Goal: Transaction & Acquisition: Purchase product/service

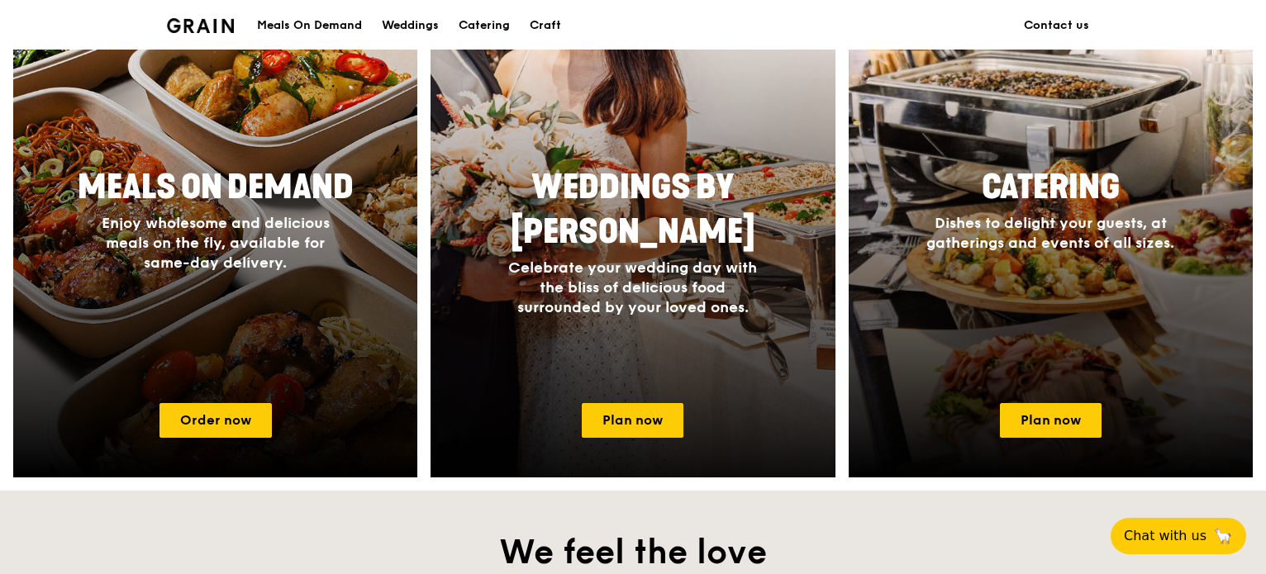
scroll to position [827, 0]
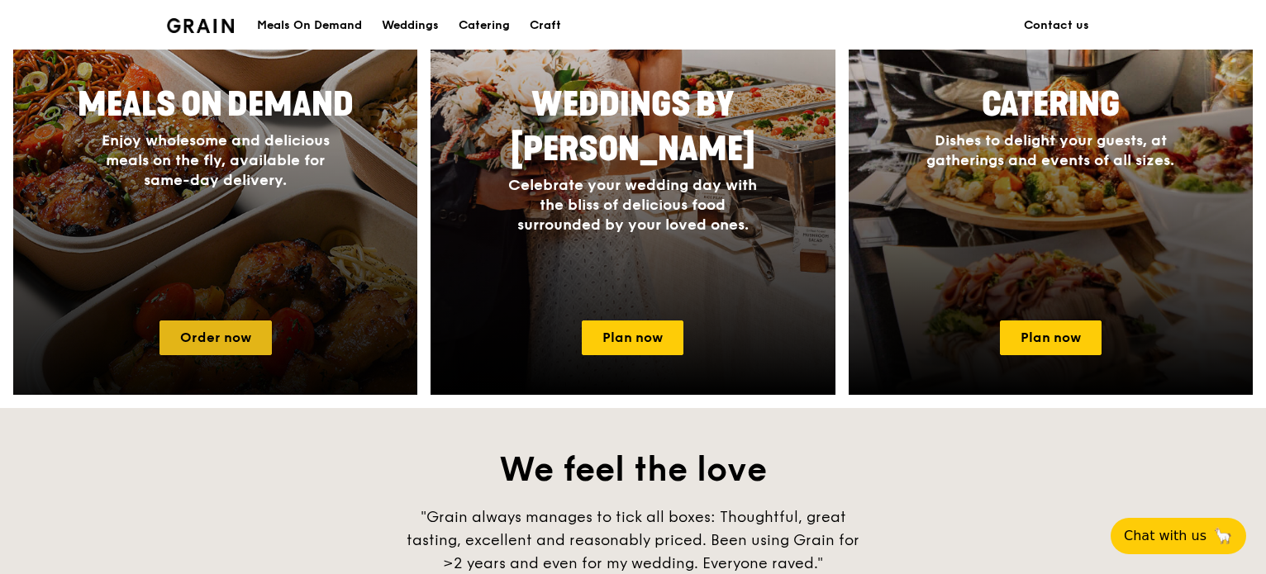
click at [204, 355] on link "Order now" at bounding box center [216, 338] width 112 height 35
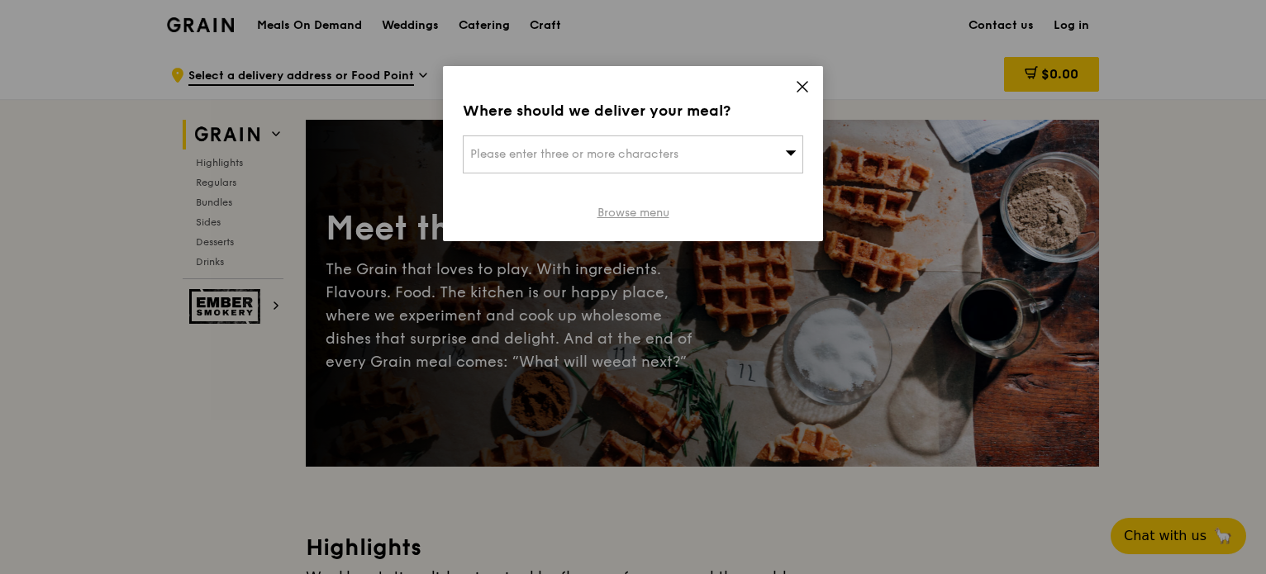
click at [631, 222] on link "Browse menu" at bounding box center [634, 213] width 72 height 17
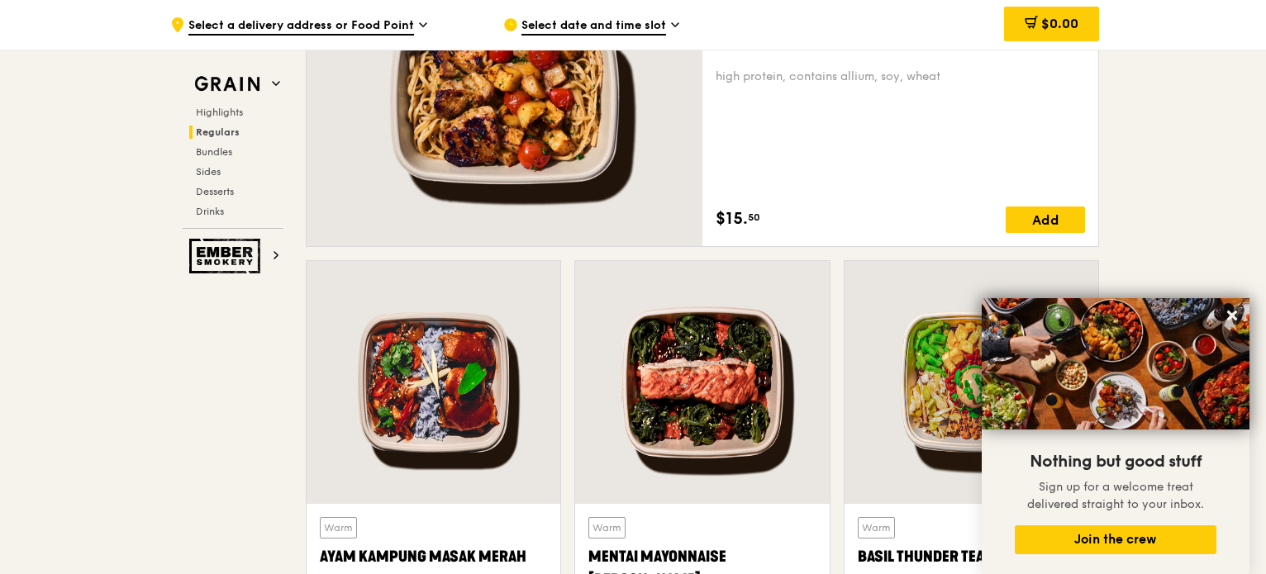
scroll to position [1405, 0]
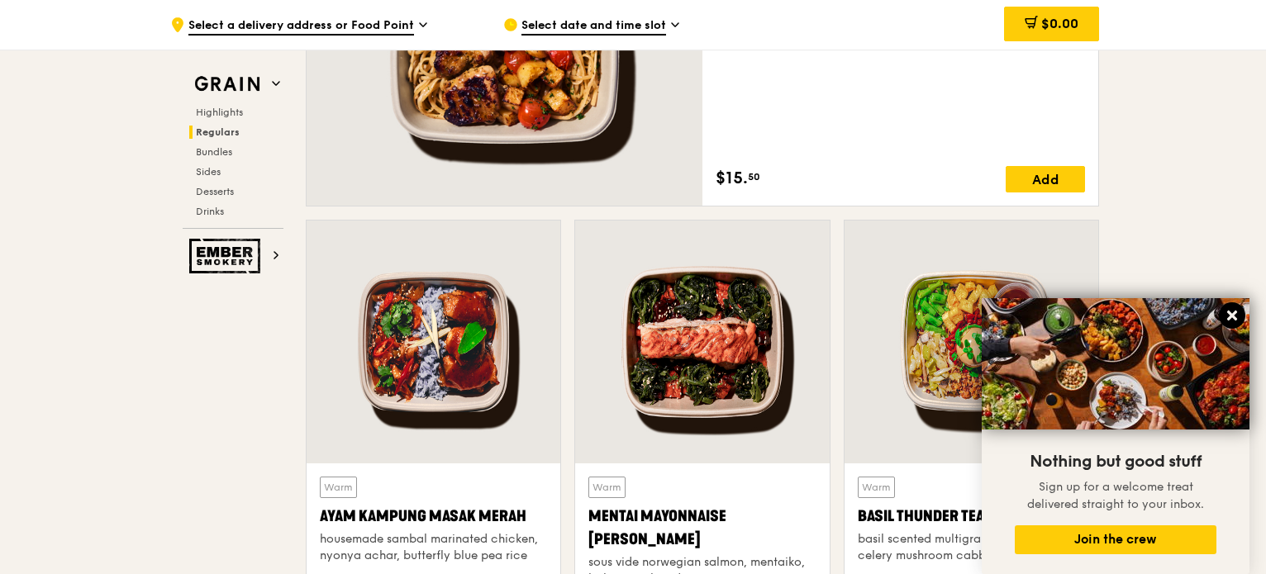
click at [1230, 316] on icon at bounding box center [1232, 316] width 10 height 10
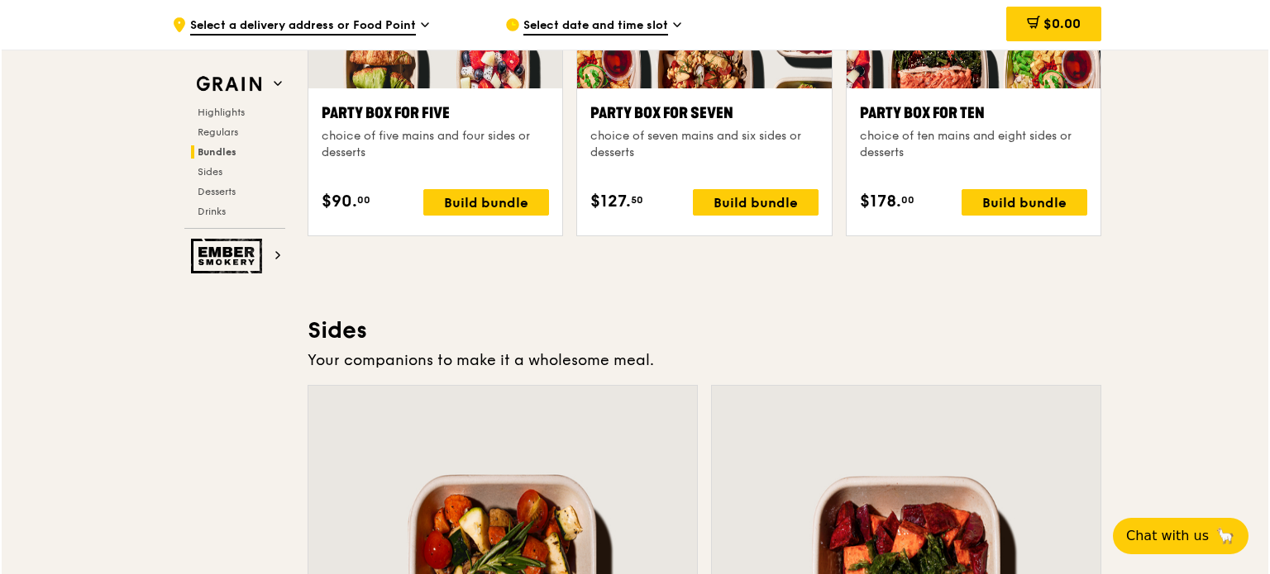
scroll to position [4214, 0]
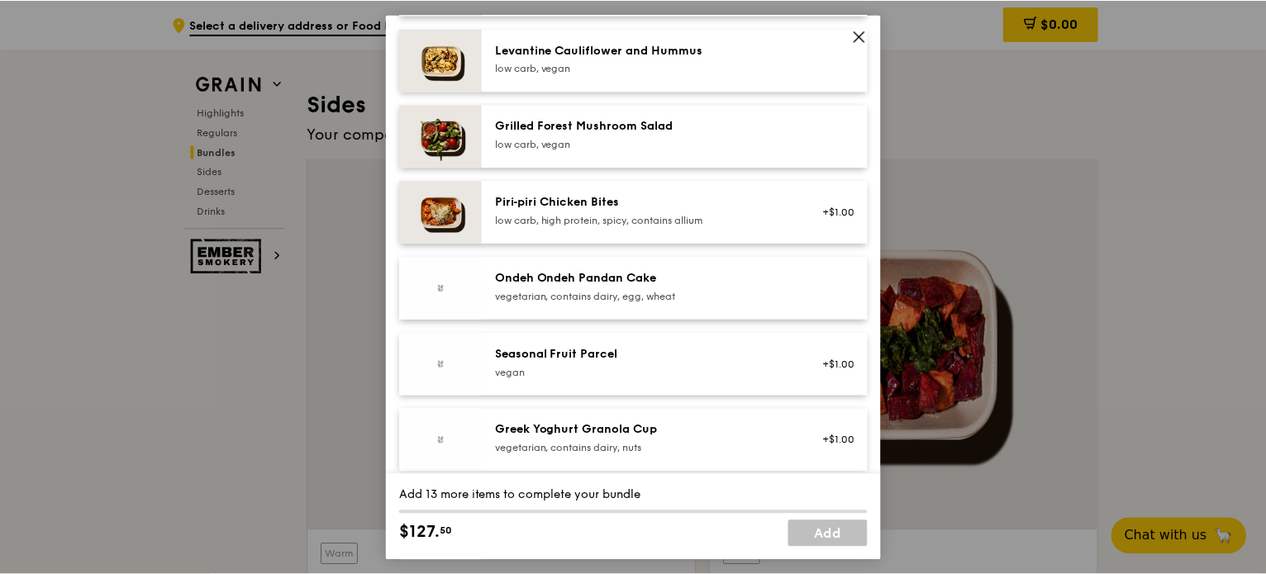
scroll to position [1074, 0]
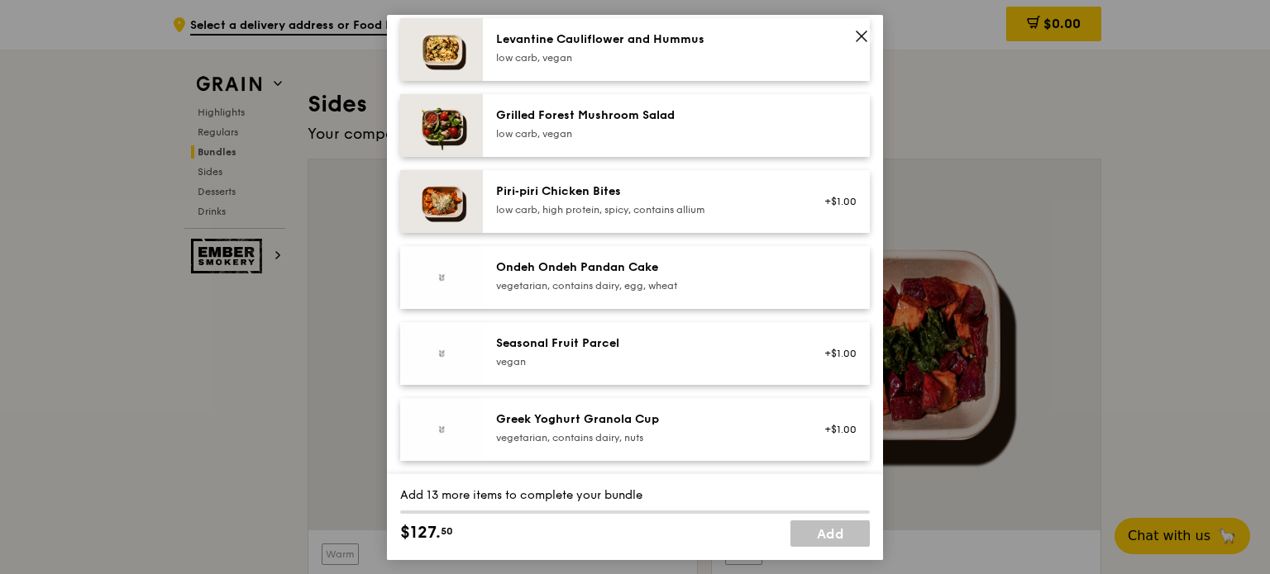
click at [860, 33] on icon at bounding box center [861, 35] width 15 height 15
